Goal: Task Accomplishment & Management: Manage account settings

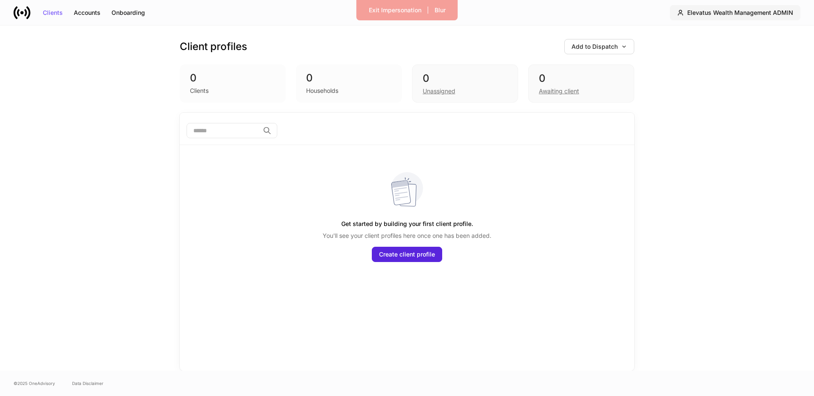
click at [737, 11] on div "Elevatus Wealth Management ADMIN" at bounding box center [740, 13] width 106 height 6
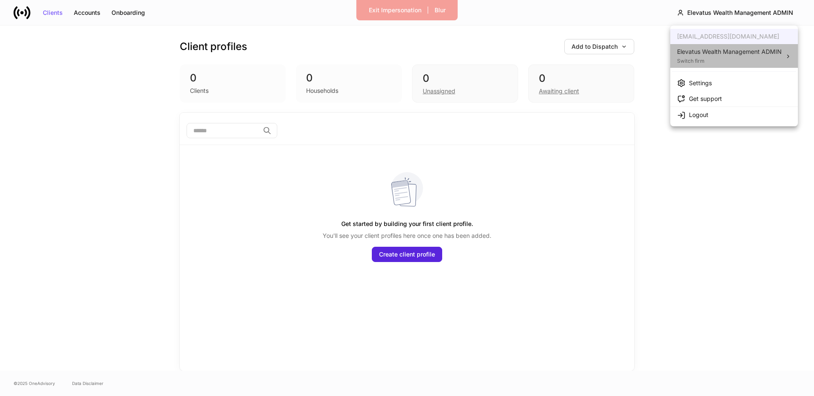
click at [723, 53] on div "Elevatus Wealth Management ADMIN" at bounding box center [729, 51] width 105 height 8
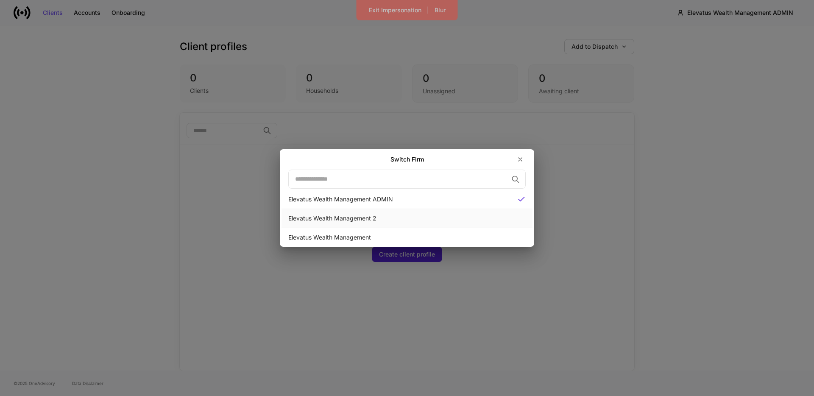
click at [358, 222] on div "Elevatus Wealth Management 2" at bounding box center [406, 218] width 237 height 8
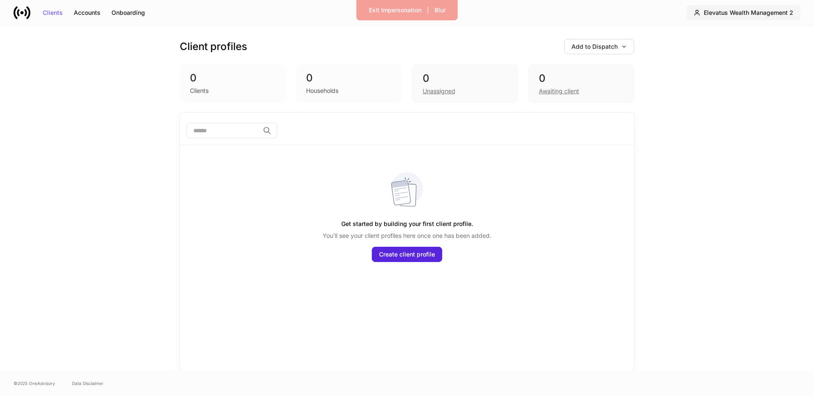
click at [762, 20] on button "Elevatus Wealth Management 2" at bounding box center [743, 12] width 114 height 15
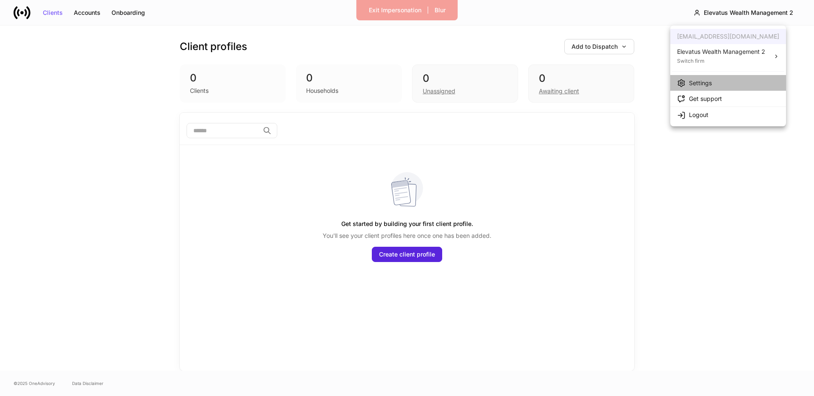
click at [695, 84] on div "Settings" at bounding box center [700, 83] width 23 height 8
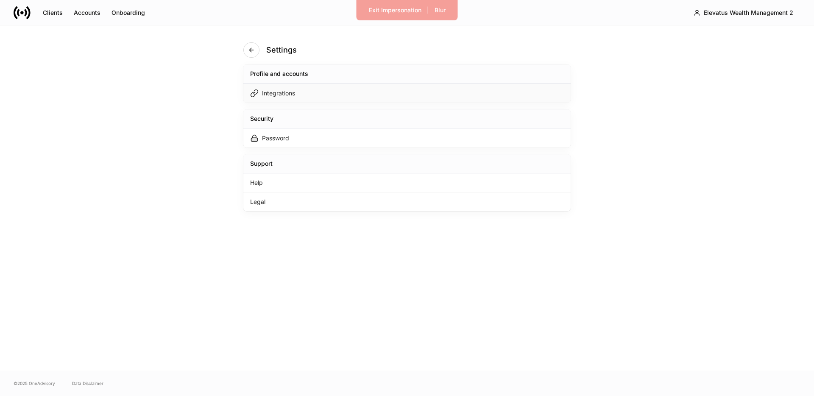
click at [324, 98] on div "Integrations" at bounding box center [406, 93] width 327 height 19
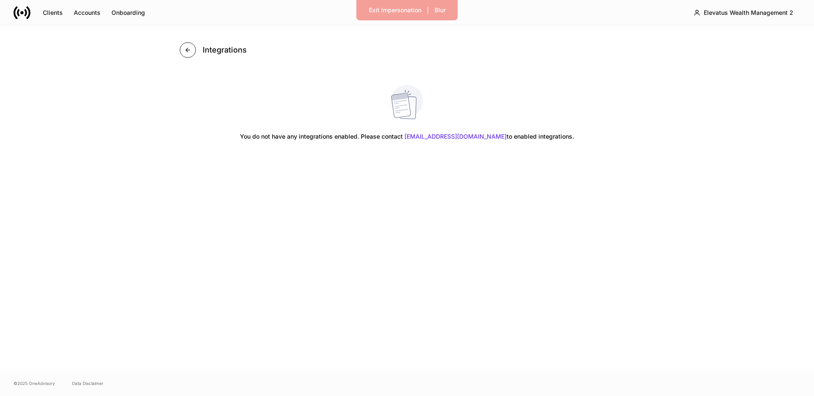
click at [187, 52] on icon "button" at bounding box center [187, 50] width 7 height 7
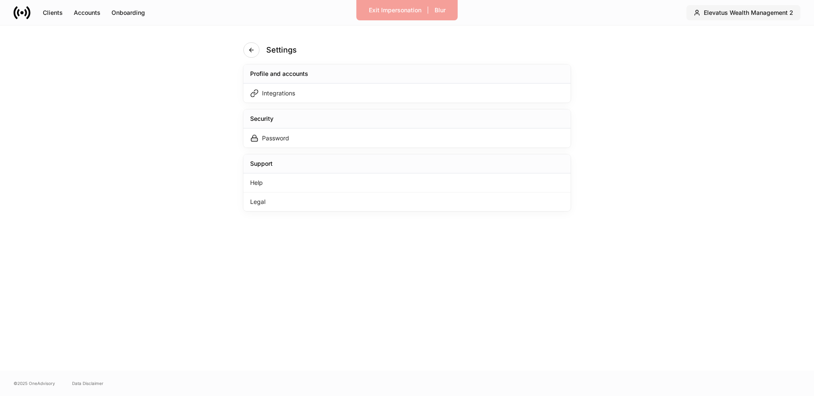
click at [770, 17] on button "Elevatus Wealth Management 2" at bounding box center [743, 12] width 114 height 15
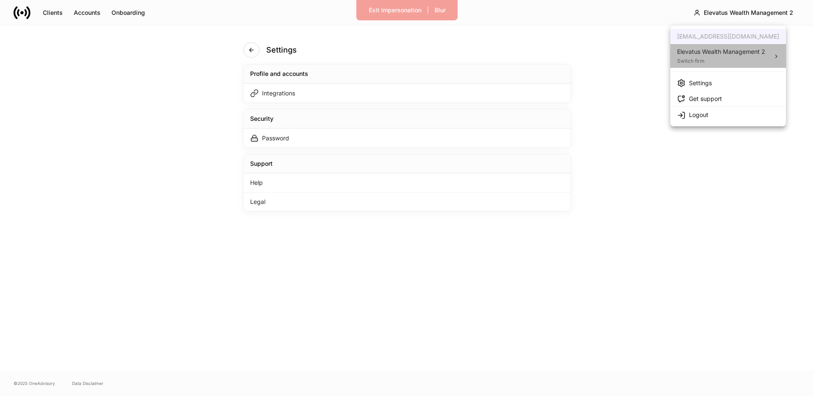
click at [730, 56] on div "Switch firm" at bounding box center [721, 60] width 88 height 8
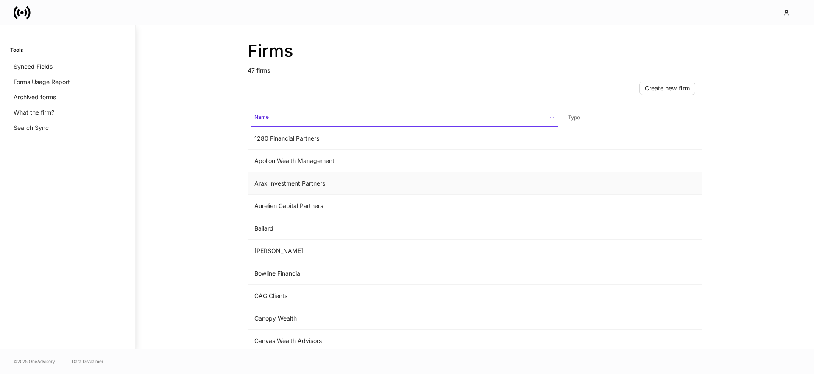
click at [293, 182] on td "Arax Investment Partners" at bounding box center [405, 183] width 314 height 22
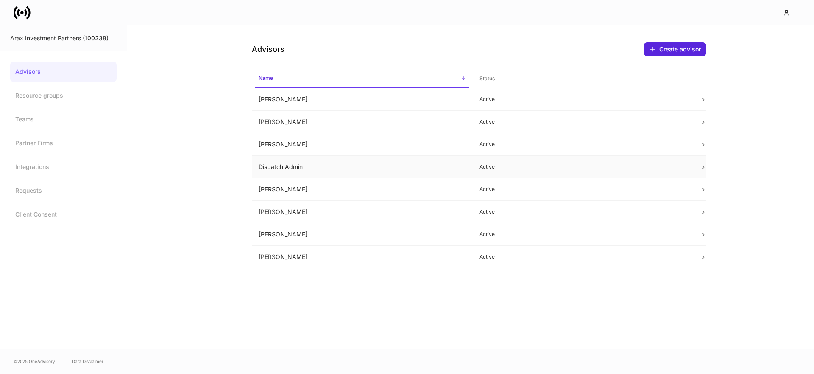
click at [306, 168] on td "Dispatch Admin" at bounding box center [362, 167] width 221 height 22
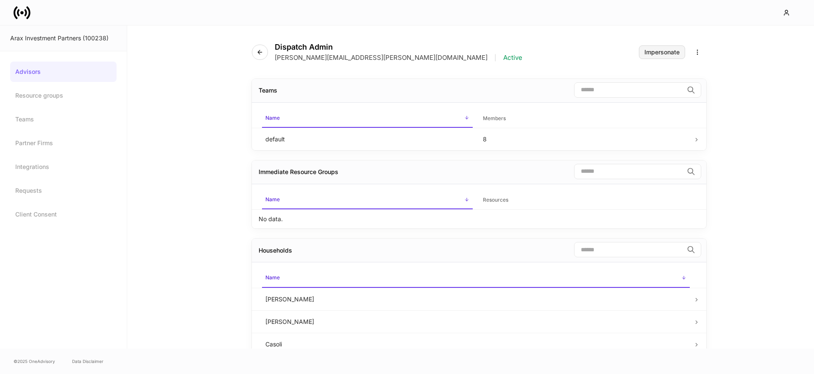
click at [641, 56] on button "Impersonate" at bounding box center [662, 52] width 46 height 14
